Goal: Information Seeking & Learning: Check status

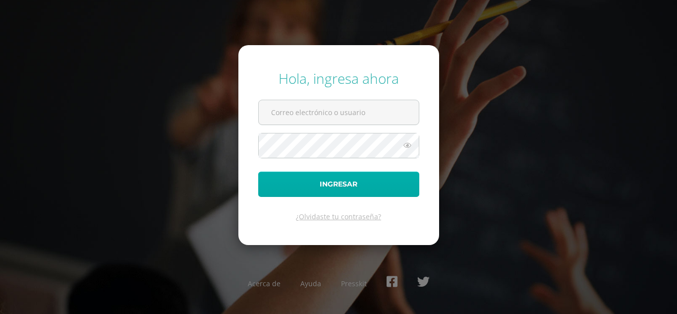
type input "[EMAIL_ADDRESS][DOMAIN_NAME]"
click at [362, 178] on button "Ingresar" at bounding box center [338, 183] width 161 height 25
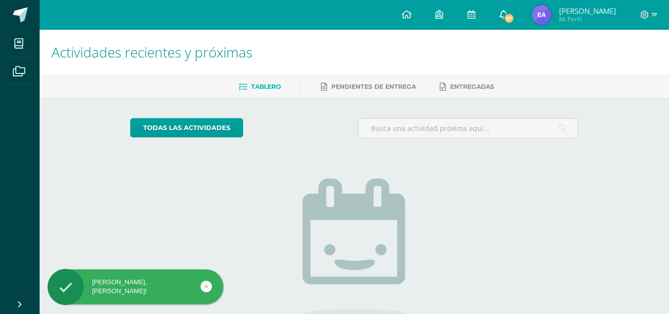
click at [508, 18] on icon at bounding box center [504, 14] width 8 height 9
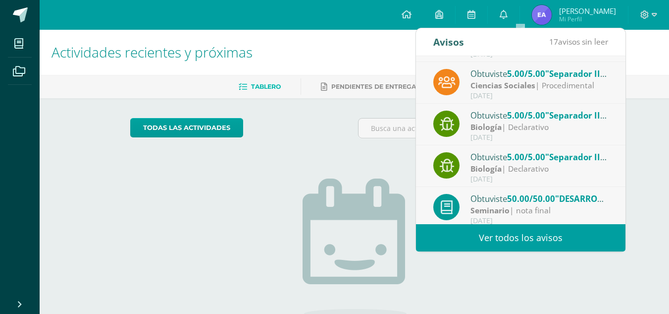
scroll to position [165, 0]
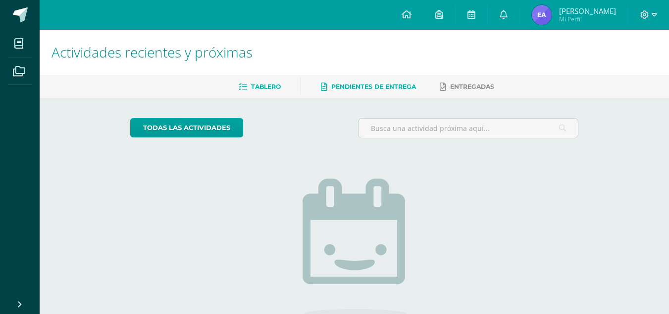
click at [343, 84] on span "Pendientes de entrega" at bounding box center [373, 86] width 85 height 7
click at [28, 39] on span at bounding box center [19, 43] width 22 height 22
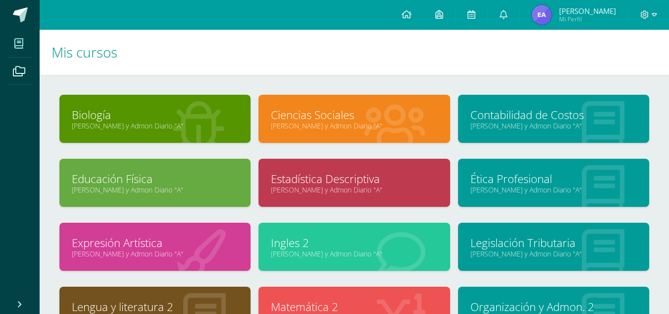
click at [578, 13] on span "[PERSON_NAME]" at bounding box center [587, 11] width 57 height 10
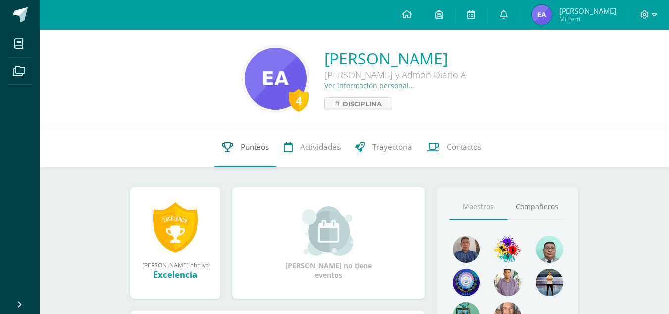
click at [258, 136] on link "Punteos" at bounding box center [246, 147] width 62 height 40
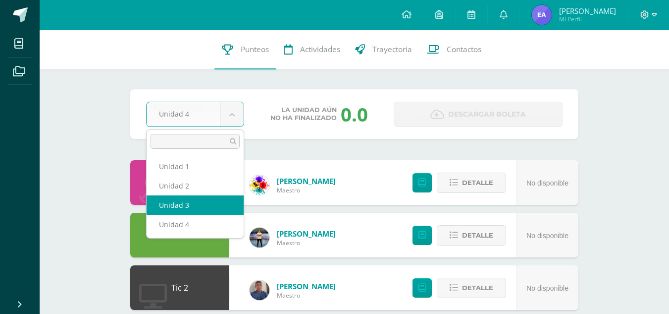
select select "Unidad 3"
